Goal: Navigation & Orientation: Find specific page/section

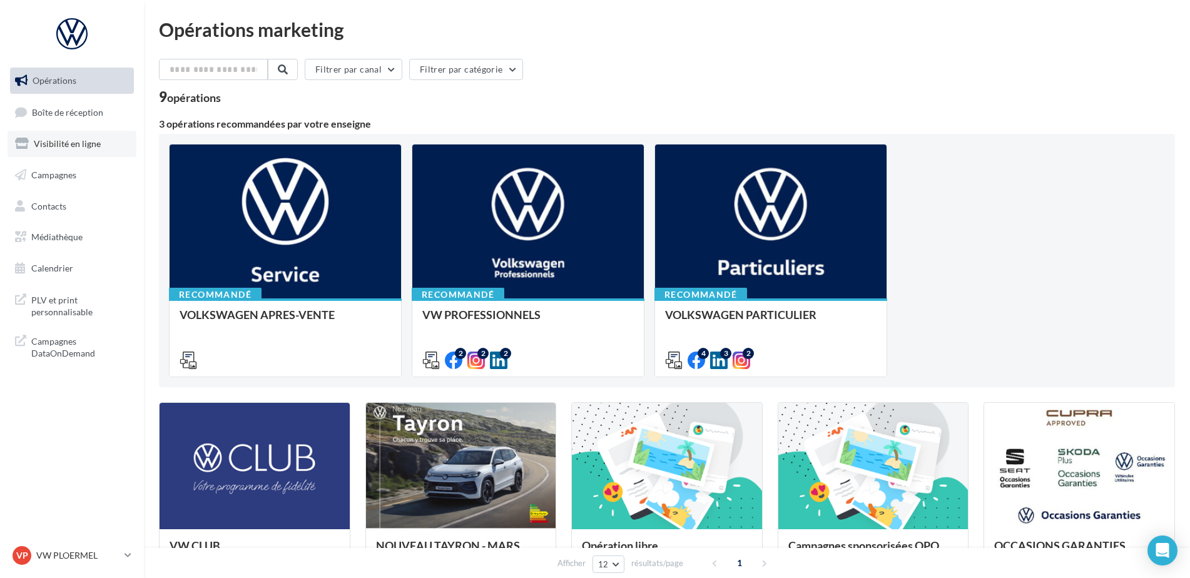
click at [89, 155] on link "Visibilité en ligne" at bounding box center [72, 144] width 129 height 26
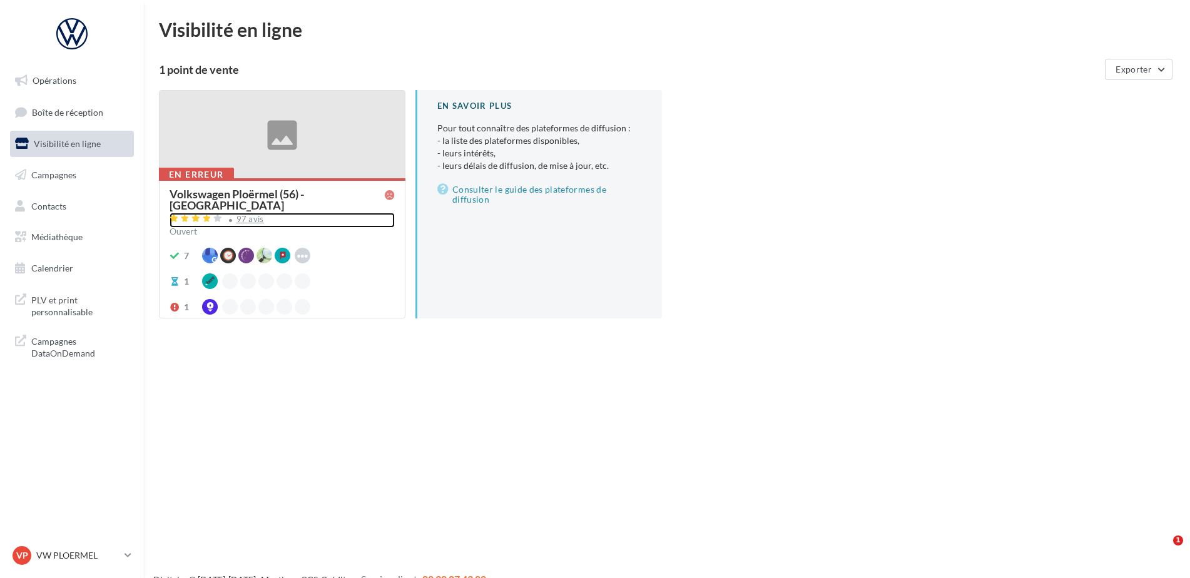
click at [240, 215] on div "97 avis" at bounding box center [251, 219] width 28 height 8
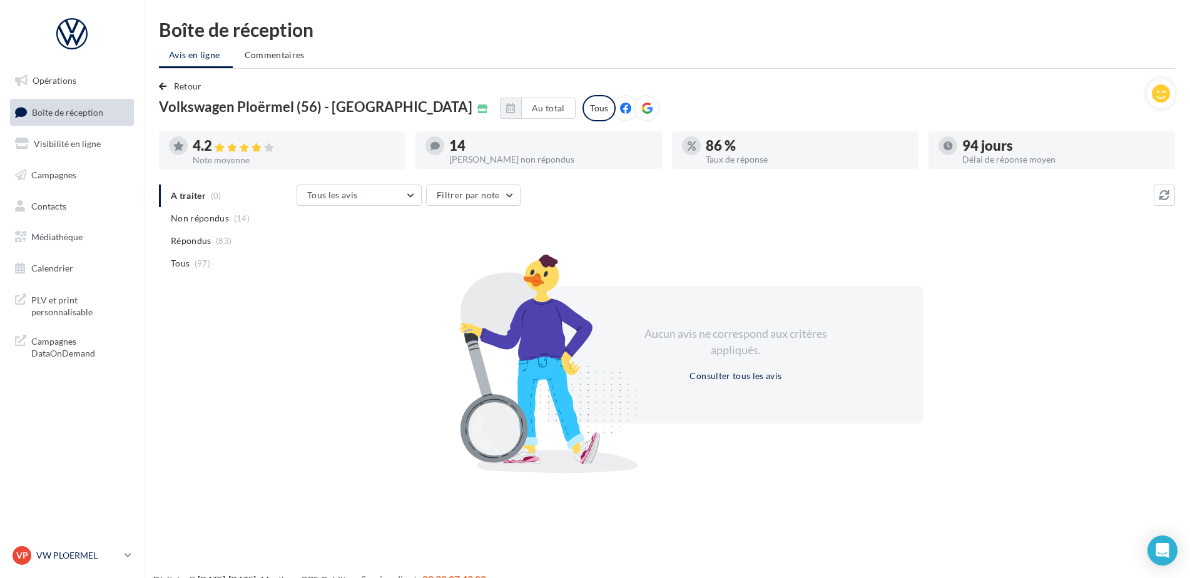
click at [67, 546] on div "VP VW PLOERMEL vw-pita-56803" at bounding box center [66, 555] width 107 height 19
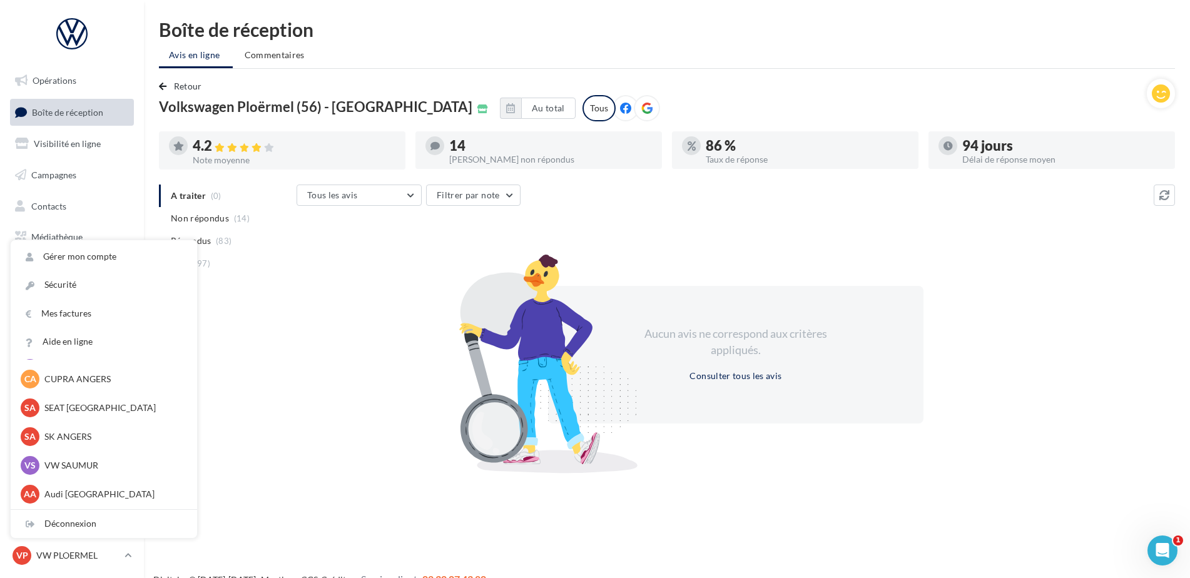
scroll to position [115, 0]
click at [69, 495] on p "VW QUESTEMBERT" at bounding box center [113, 495] width 138 height 13
